Goal: Navigation & Orientation: Find specific page/section

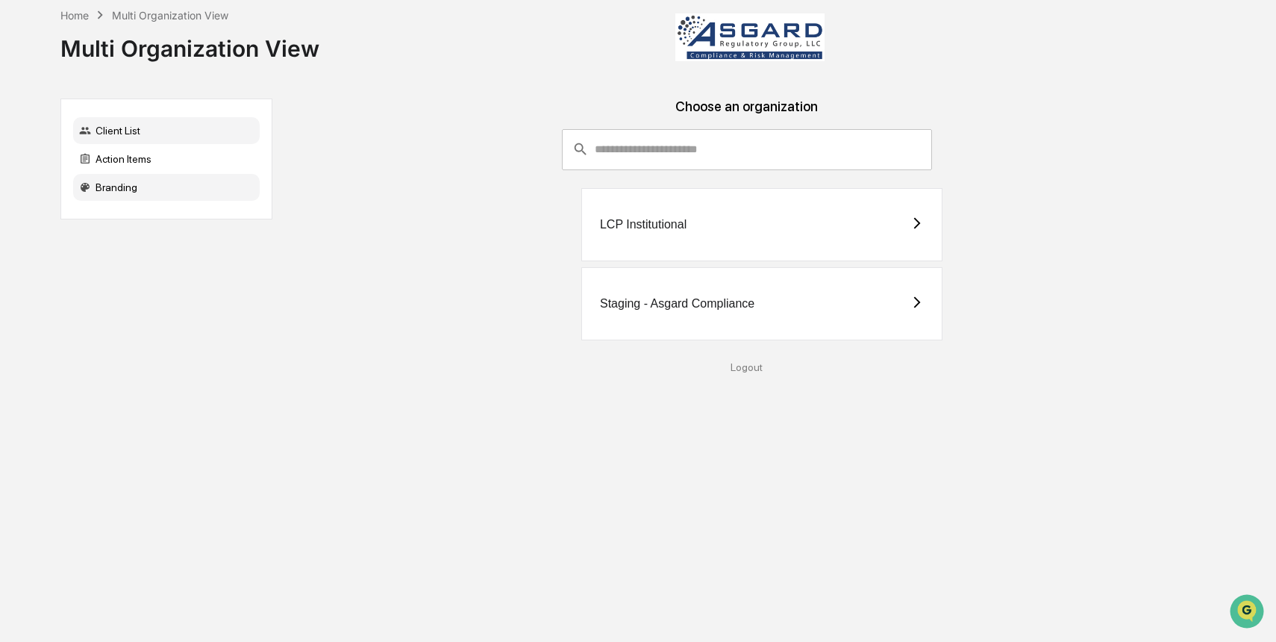
click at [162, 192] on div "Branding" at bounding box center [166, 187] width 187 height 27
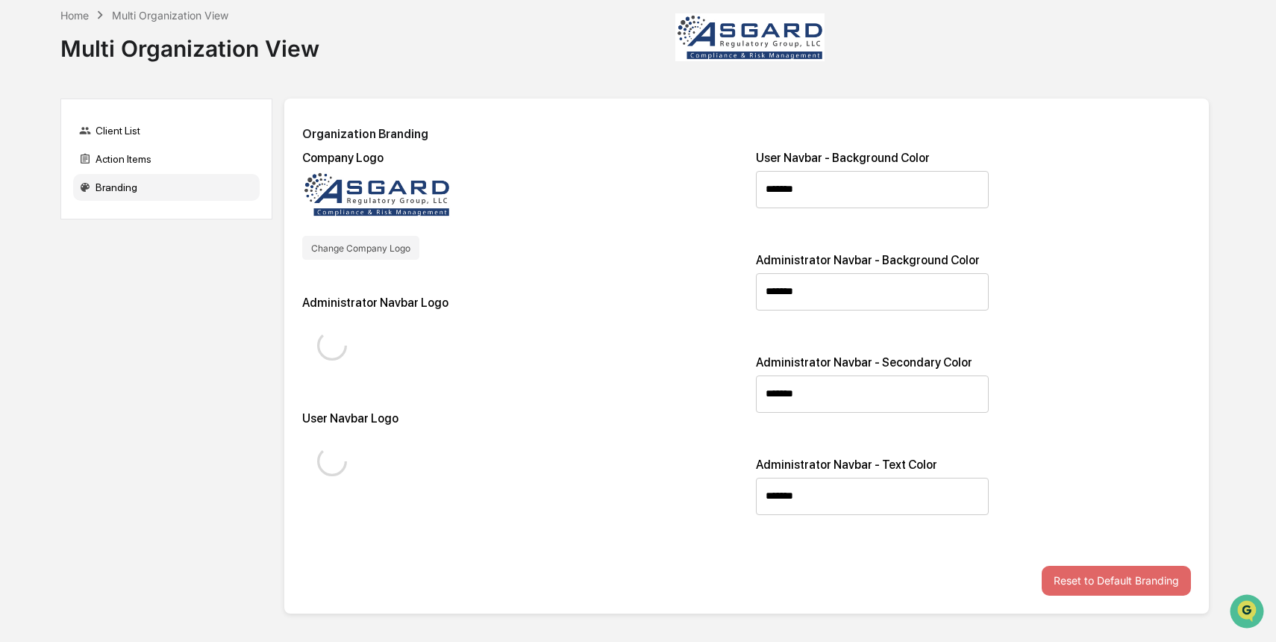
type input "*******"
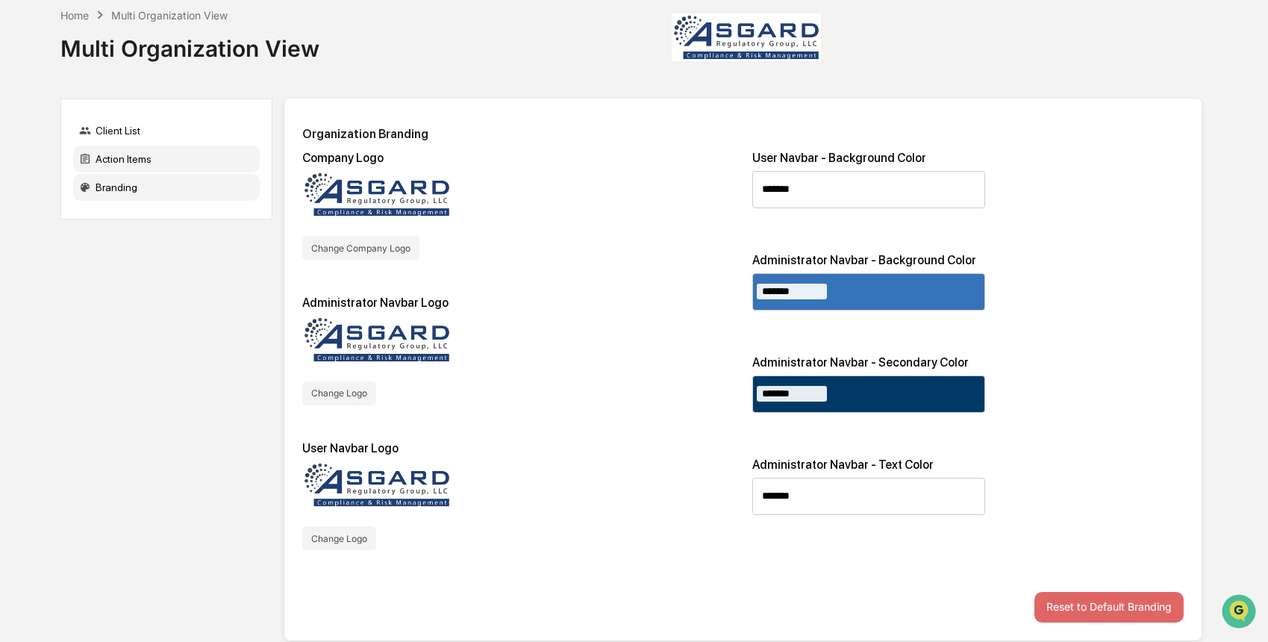
click at [172, 163] on div "Action Items" at bounding box center [166, 159] width 187 height 27
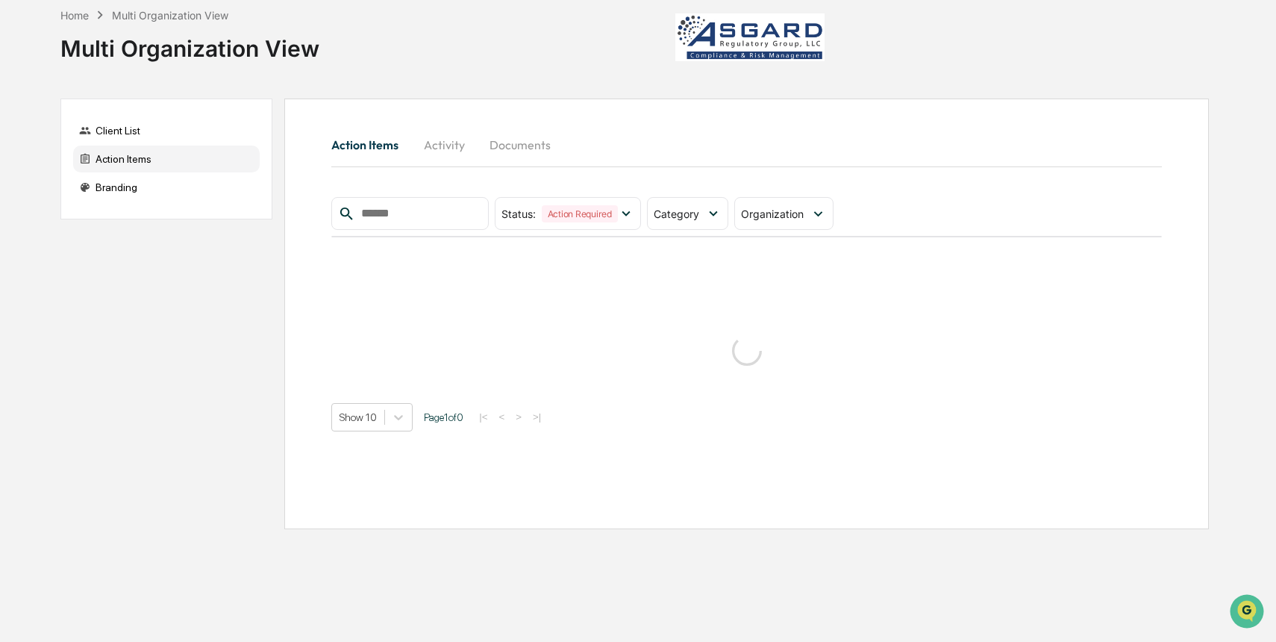
click at [181, 145] on div "Client List Action Items Branding" at bounding box center [166, 159] width 212 height 121
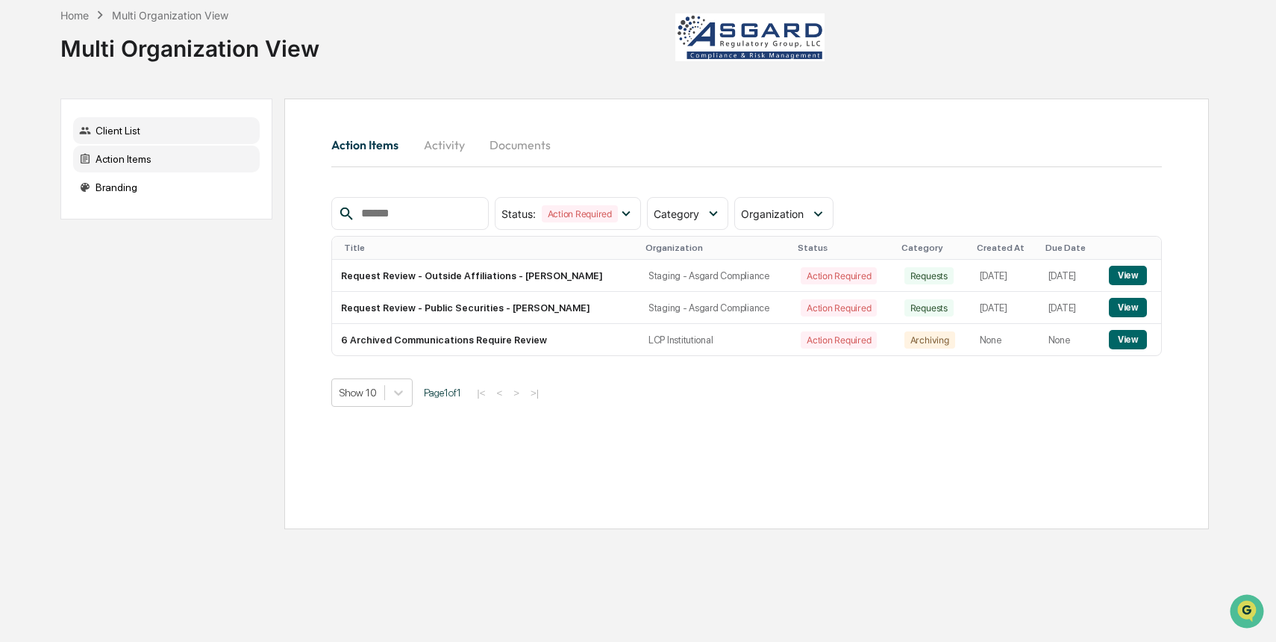
click at [182, 137] on div "Client List" at bounding box center [166, 130] width 187 height 27
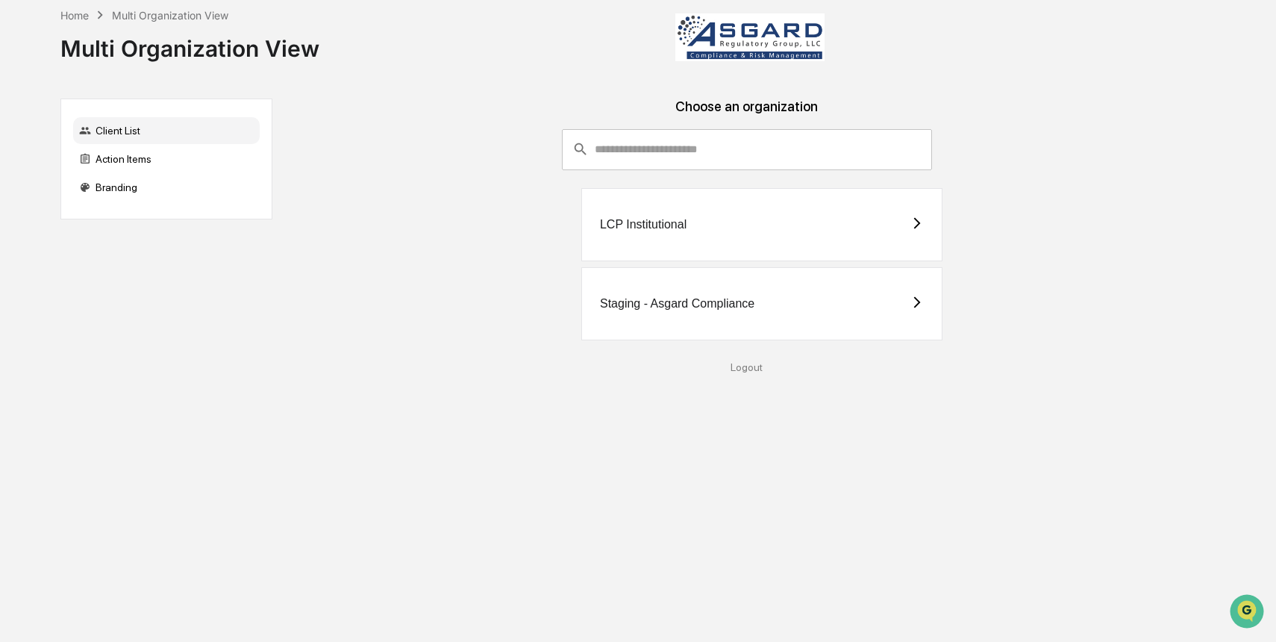
click at [711, 306] on div "Staging - Asgard Compliance" at bounding box center [677, 303] width 154 height 13
